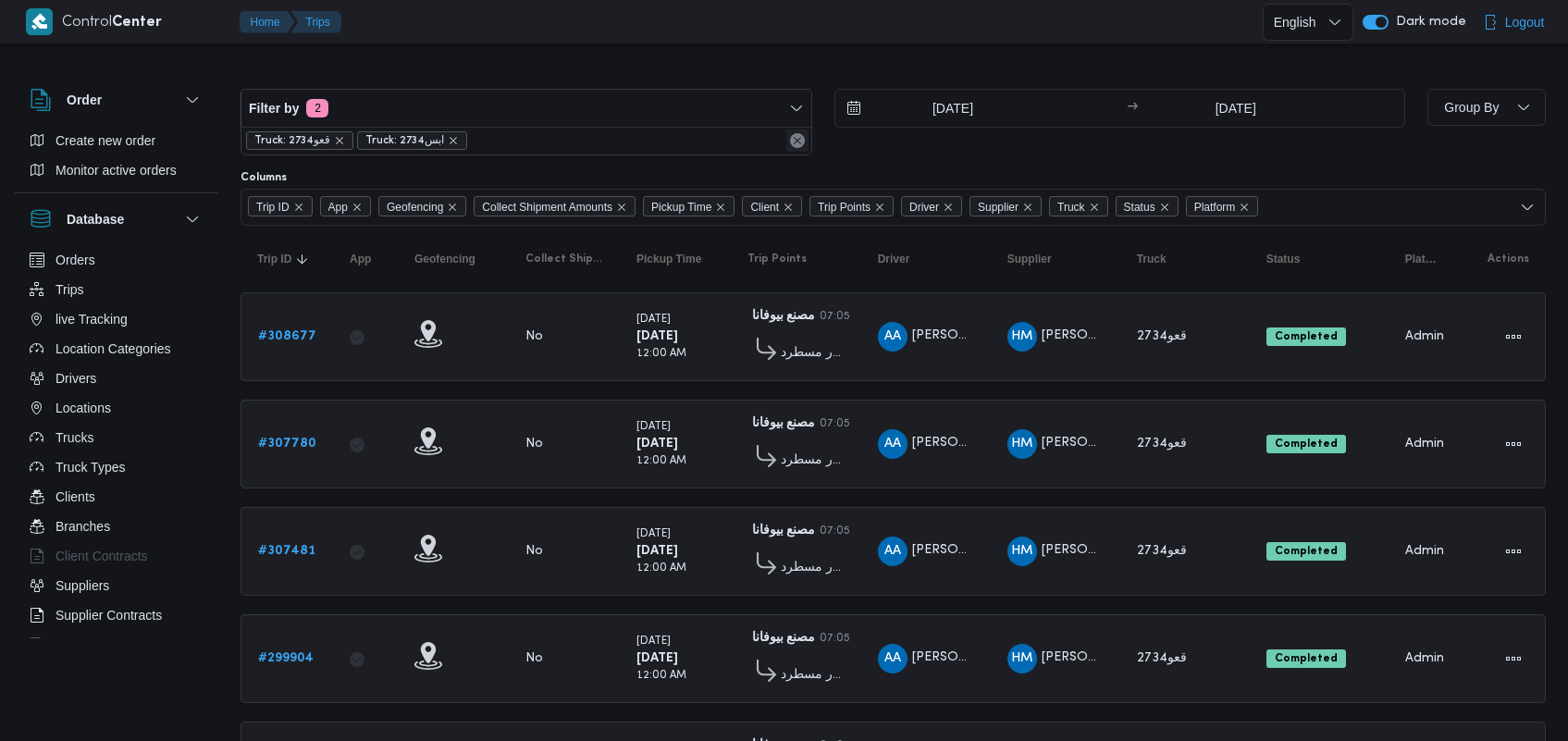
click at [798, 137] on div "Truck: قعو2734 Truck: ابس2734" at bounding box center [527, 140] width 570 height 28
click at [801, 135] on button "Remove" at bounding box center [797, 140] width 22 height 22
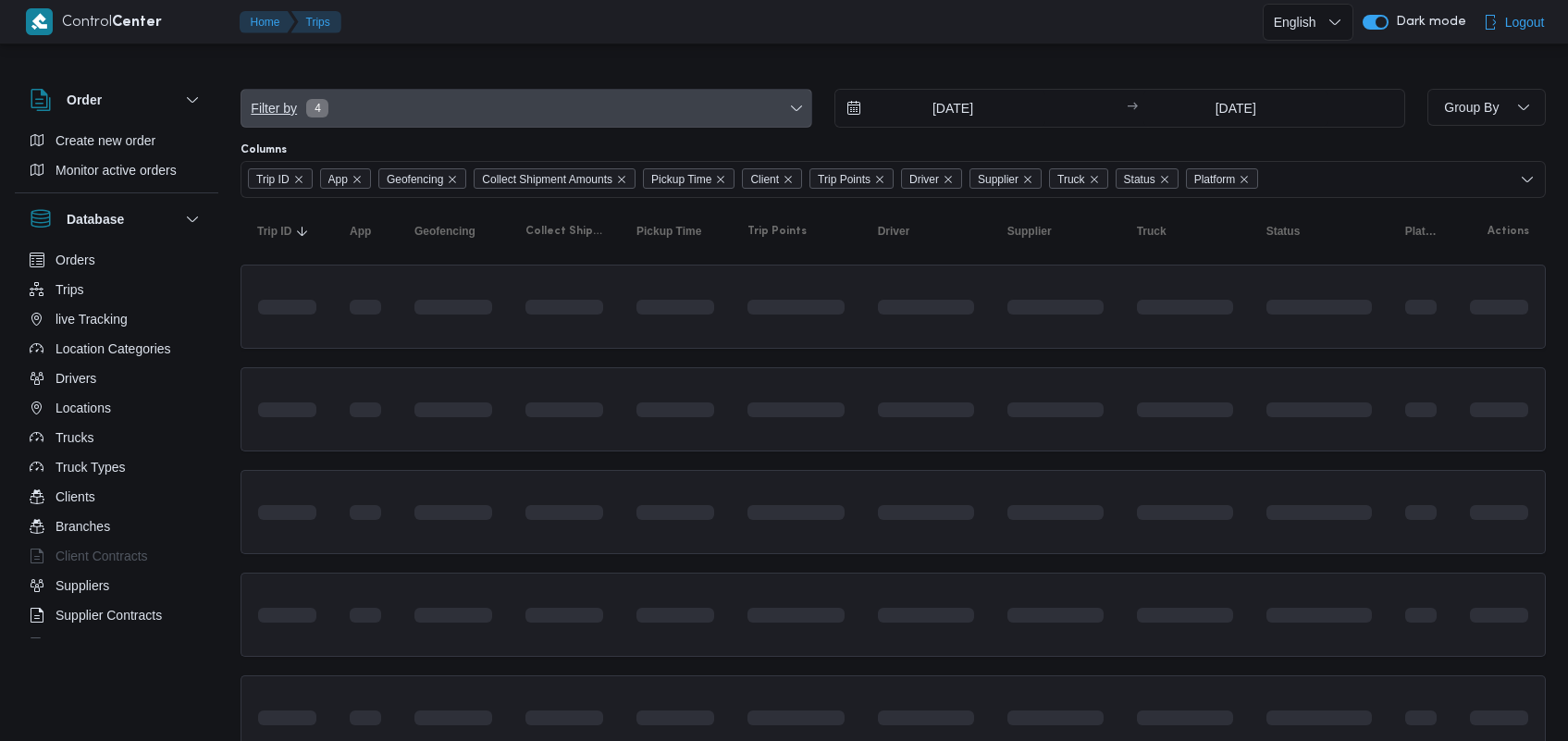
click at [567, 103] on span "Filter by 4" at bounding box center [527, 108] width 570 height 37
click at [567, 104] on span "Filter by 4" at bounding box center [527, 108] width 570 height 37
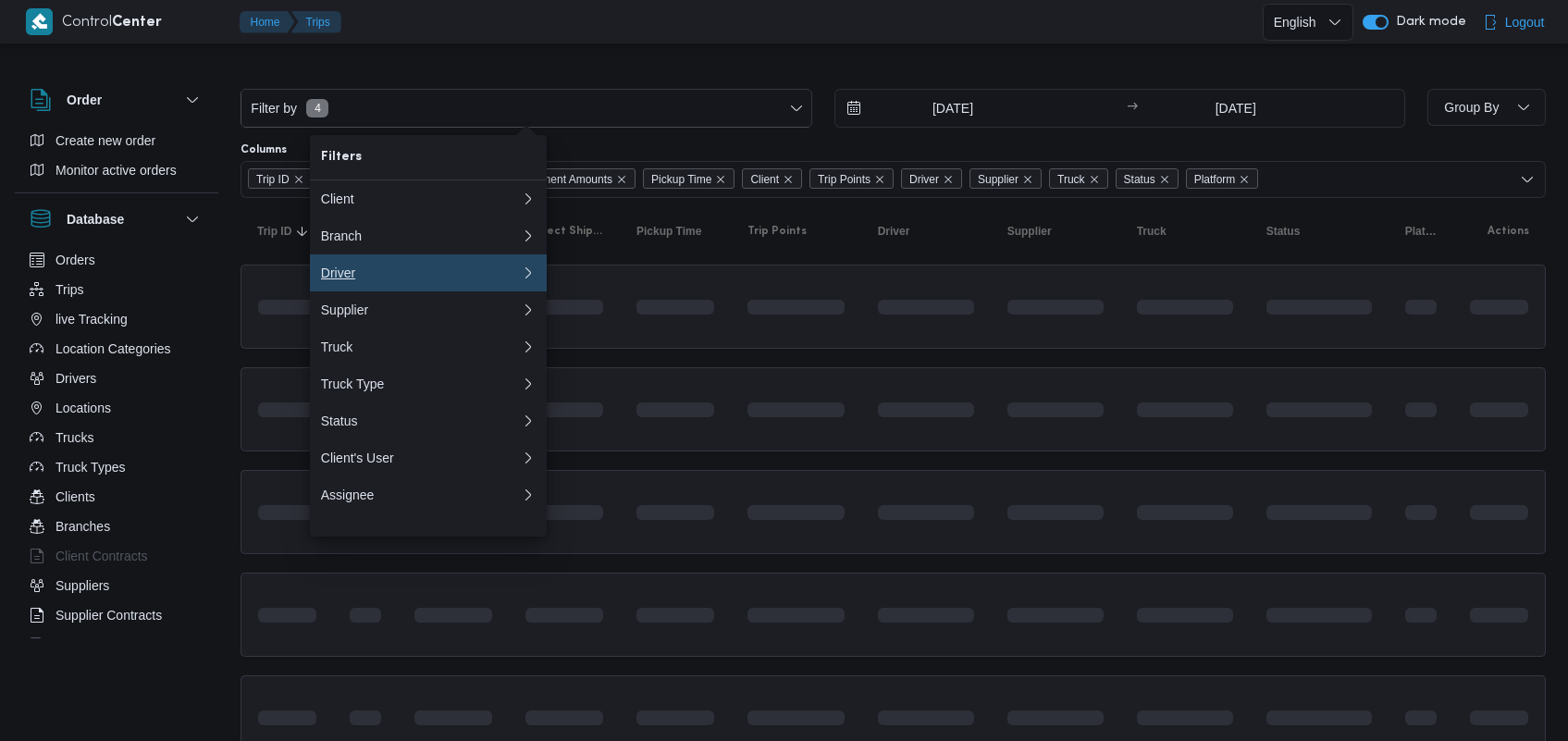
click at [390, 278] on div "Driver" at bounding box center [421, 272] width 199 height 14
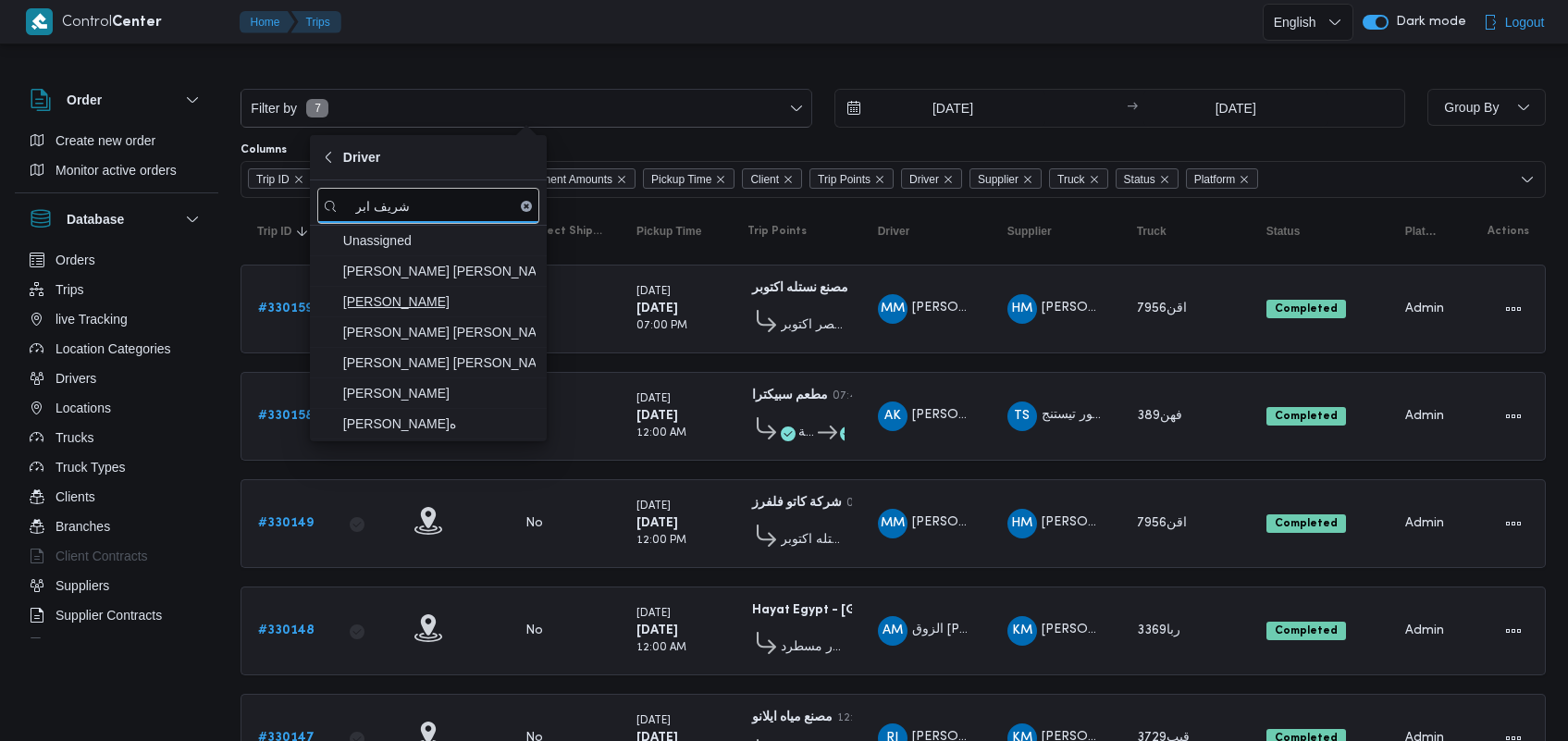
type input "شريف ابر"
click at [456, 325] on span "[PERSON_NAME] [PERSON_NAME]" at bounding box center [439, 332] width 193 height 22
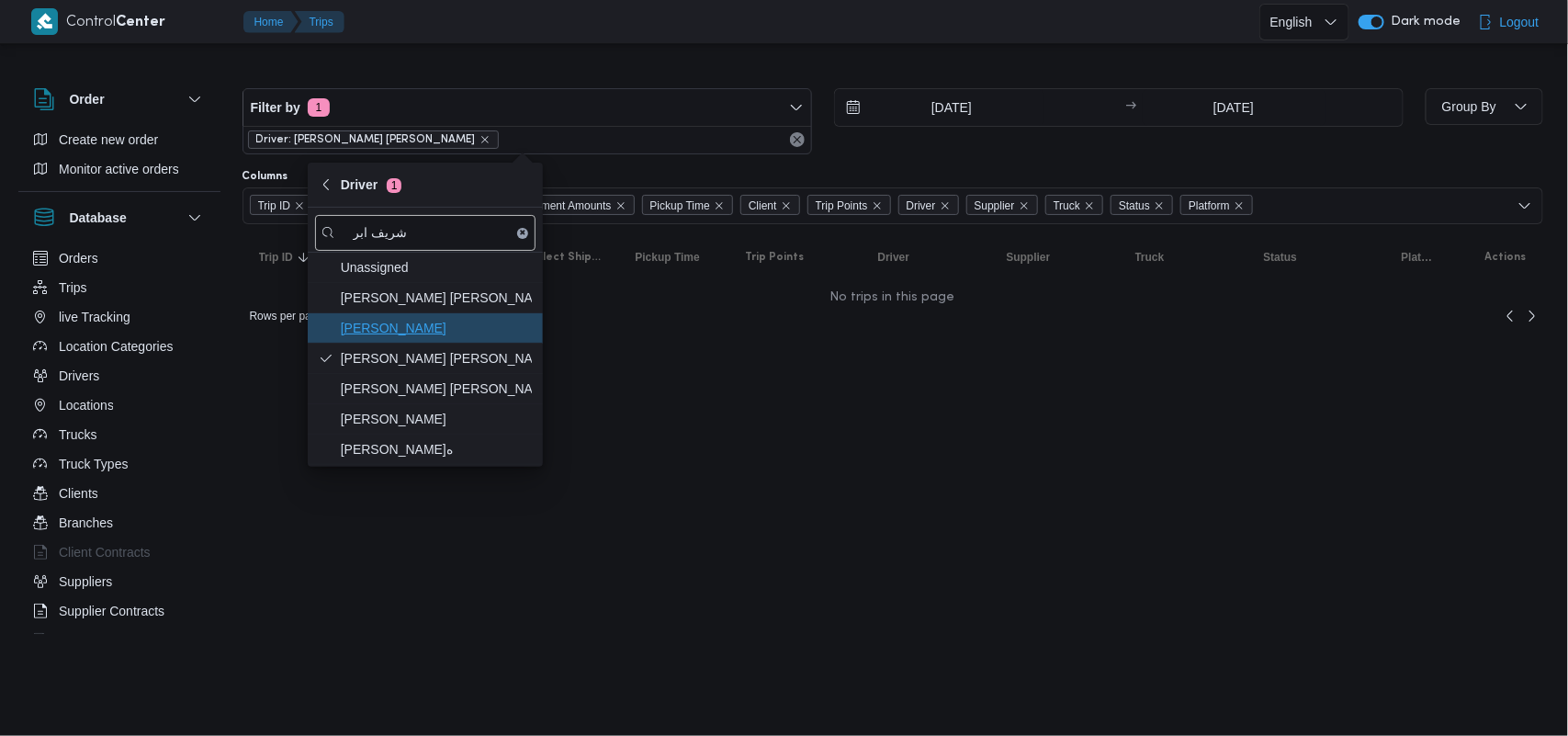
click at [453, 319] on span "[PERSON_NAME]" at bounding box center [436, 328] width 191 height 22
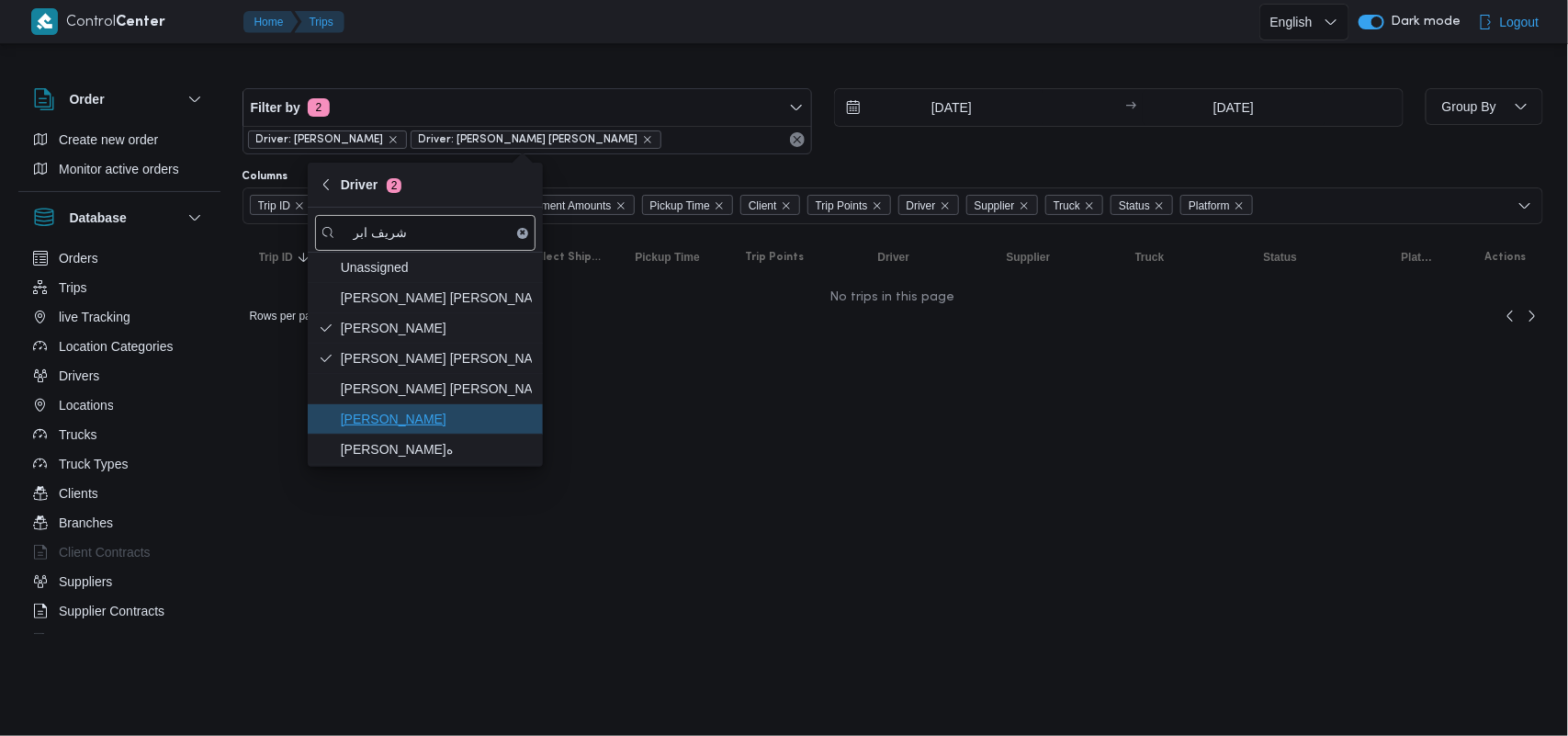
click at [473, 416] on span "[PERSON_NAME]" at bounding box center [436, 418] width 191 height 22
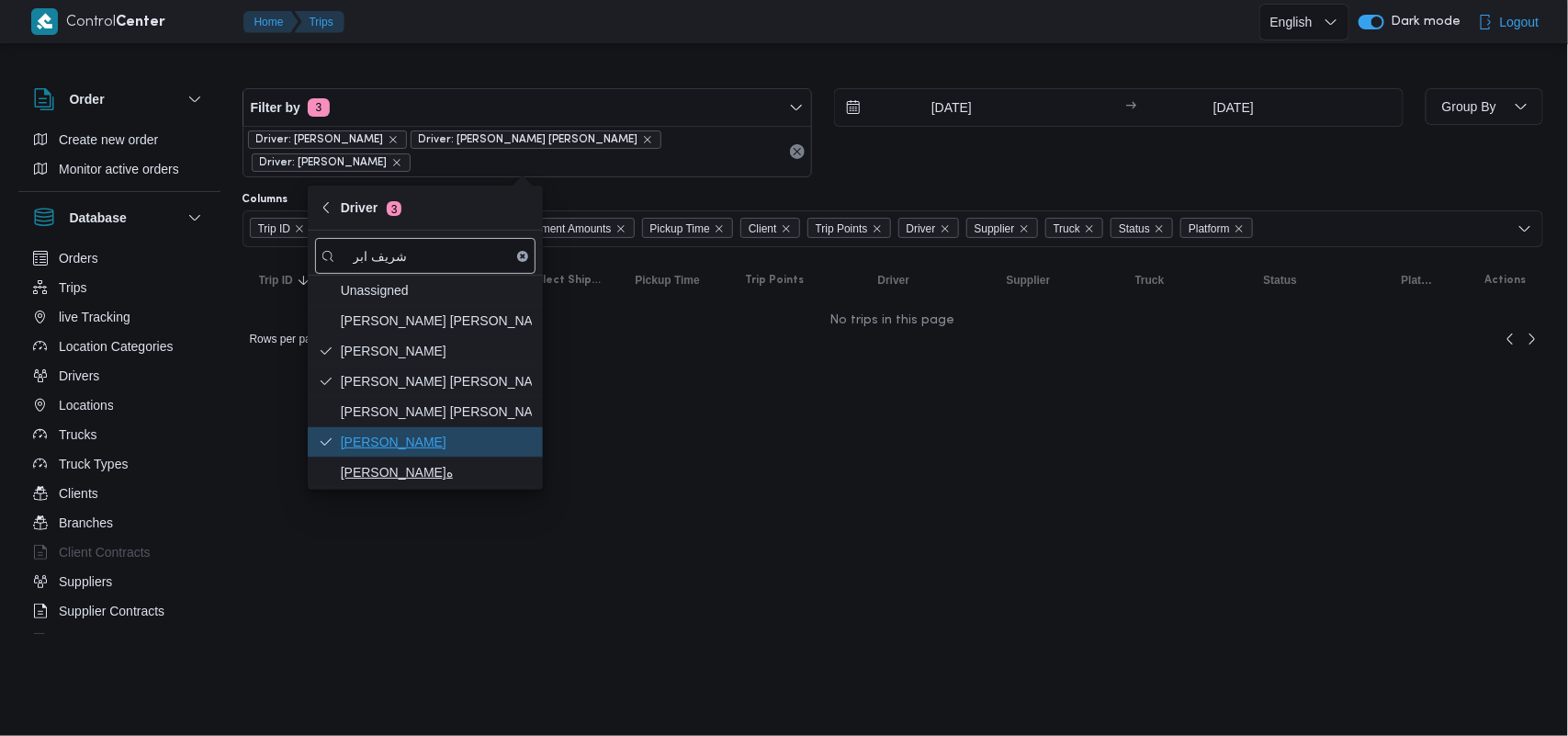
drag, startPoint x: 447, startPoint y: 448, endPoint x: 433, endPoint y: 476, distance: 31.3
click at [433, 476] on div "Unassigned [PERSON_NAME] [PERSON_NAME] [PERSON_NAME] [PERSON_NAME] [PERSON_NAME…" at bounding box center [425, 381] width 235 height 212
click at [433, 476] on span "[PERSON_NAME]ه" at bounding box center [436, 471] width 191 height 22
